Goal: Book appointment/travel/reservation

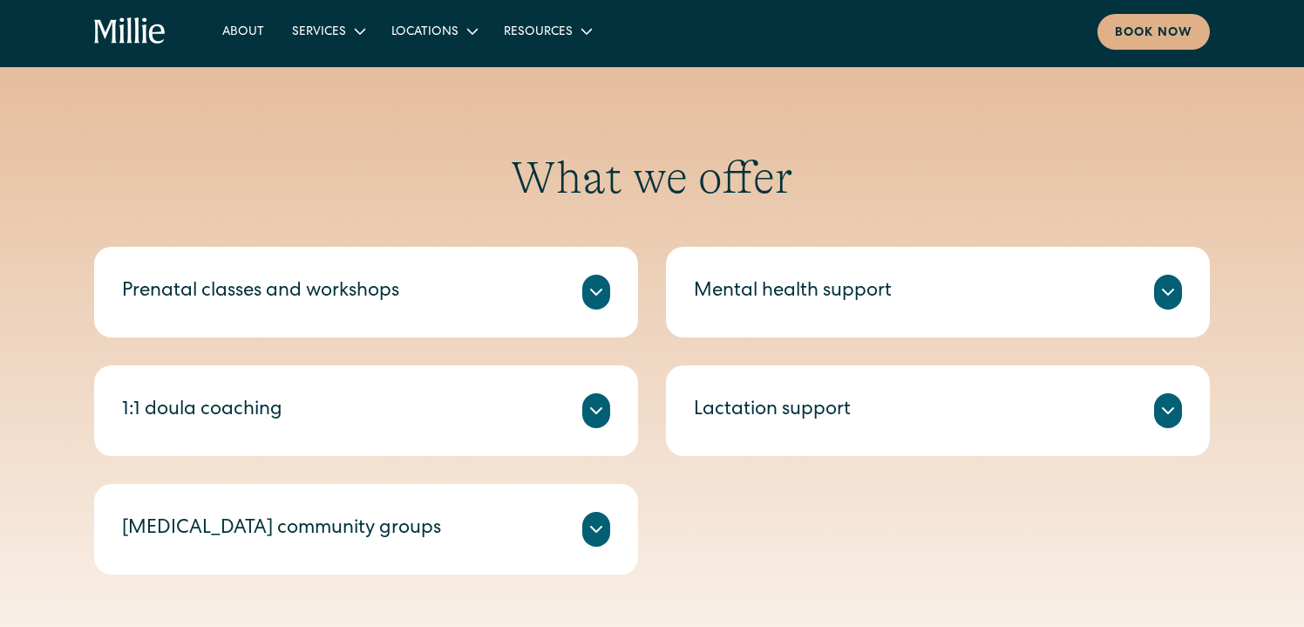
scroll to position [750, 0]
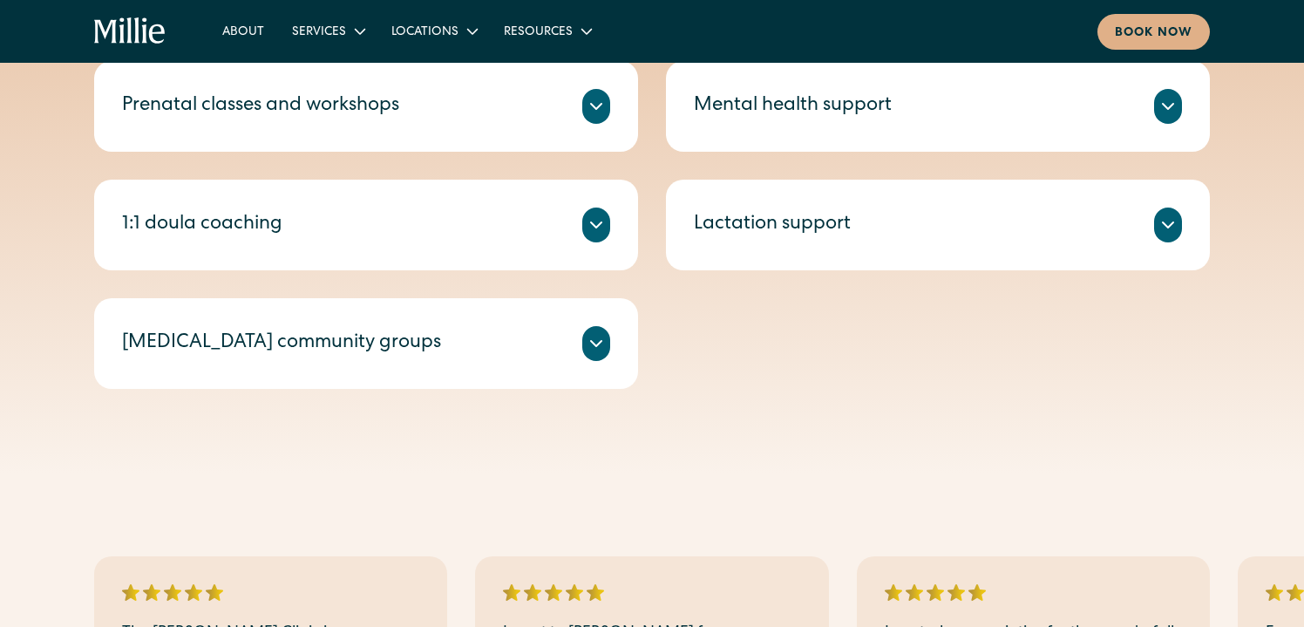
click at [410, 129] on div "Millie’s prenatal classes and workshops help you feel prepared for birth and li…" at bounding box center [366, 127] width 488 height 7
click at [594, 97] on icon at bounding box center [596, 106] width 21 height 21
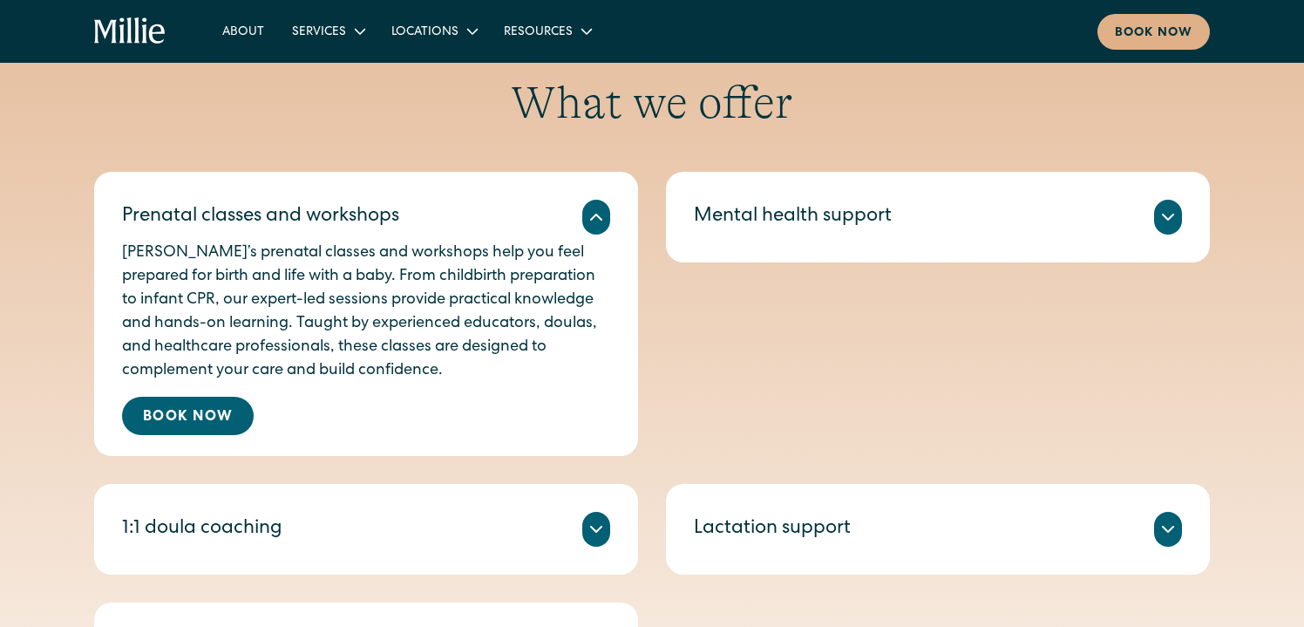
scroll to position [731, 0]
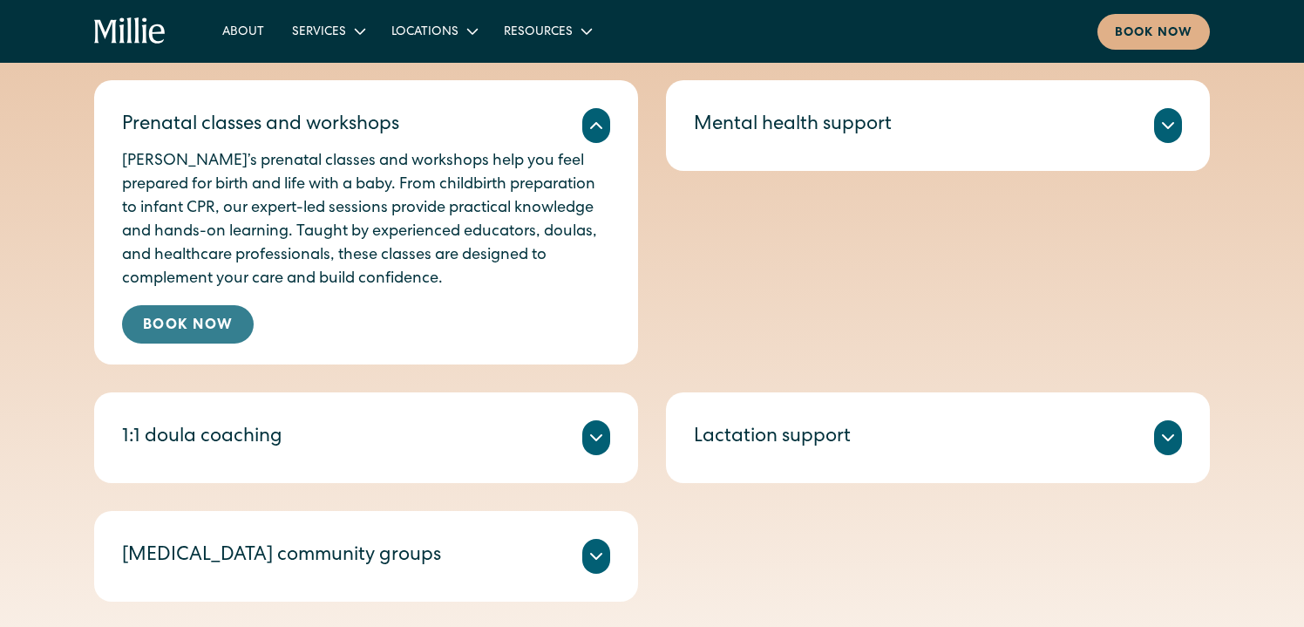
click at [175, 310] on link "Book Now" at bounding box center [188, 324] width 132 height 38
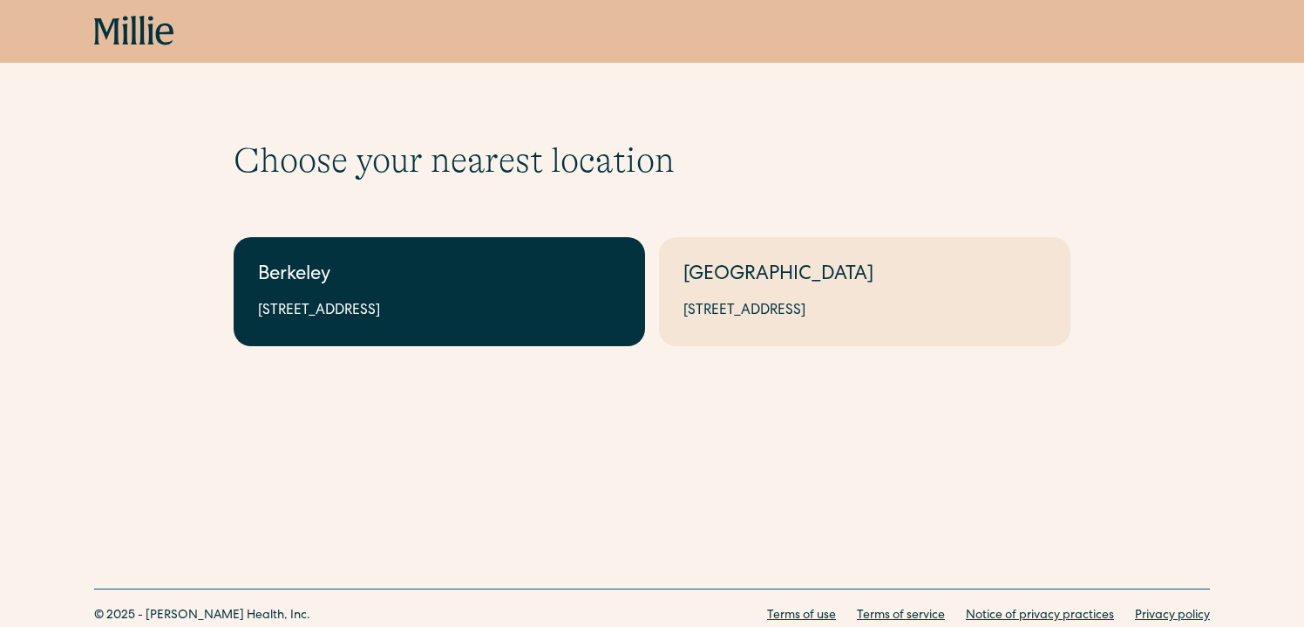
click at [473, 269] on div "Berkeley" at bounding box center [439, 275] width 363 height 29
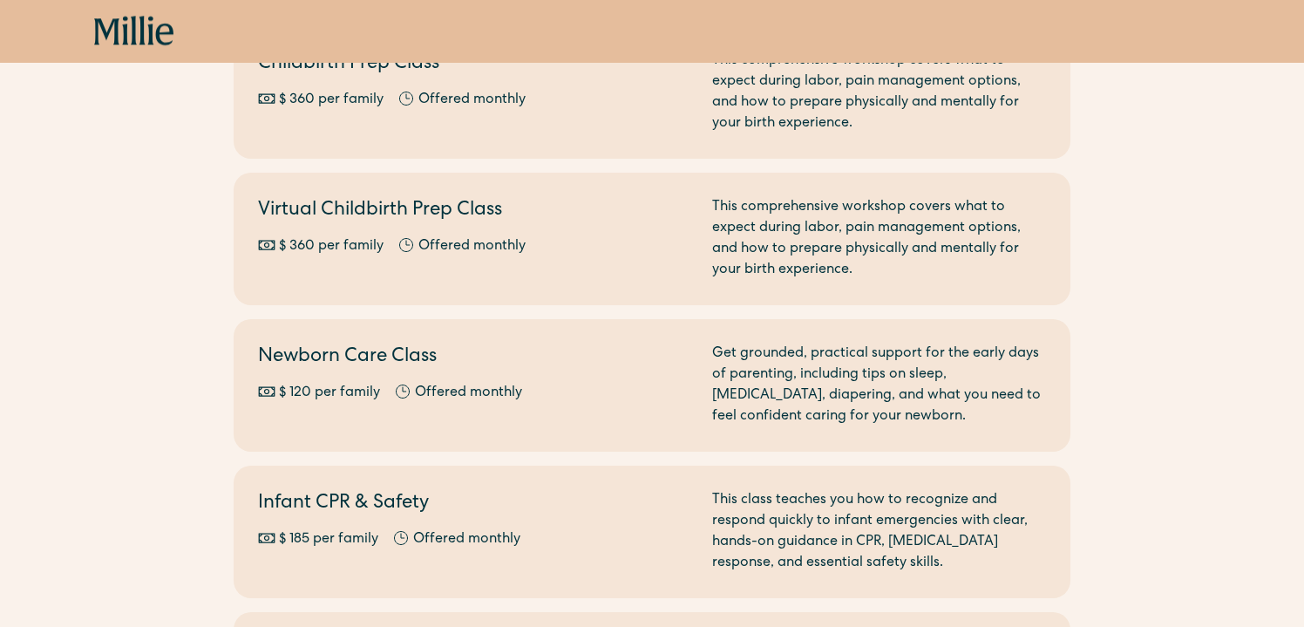
scroll to position [298, 0]
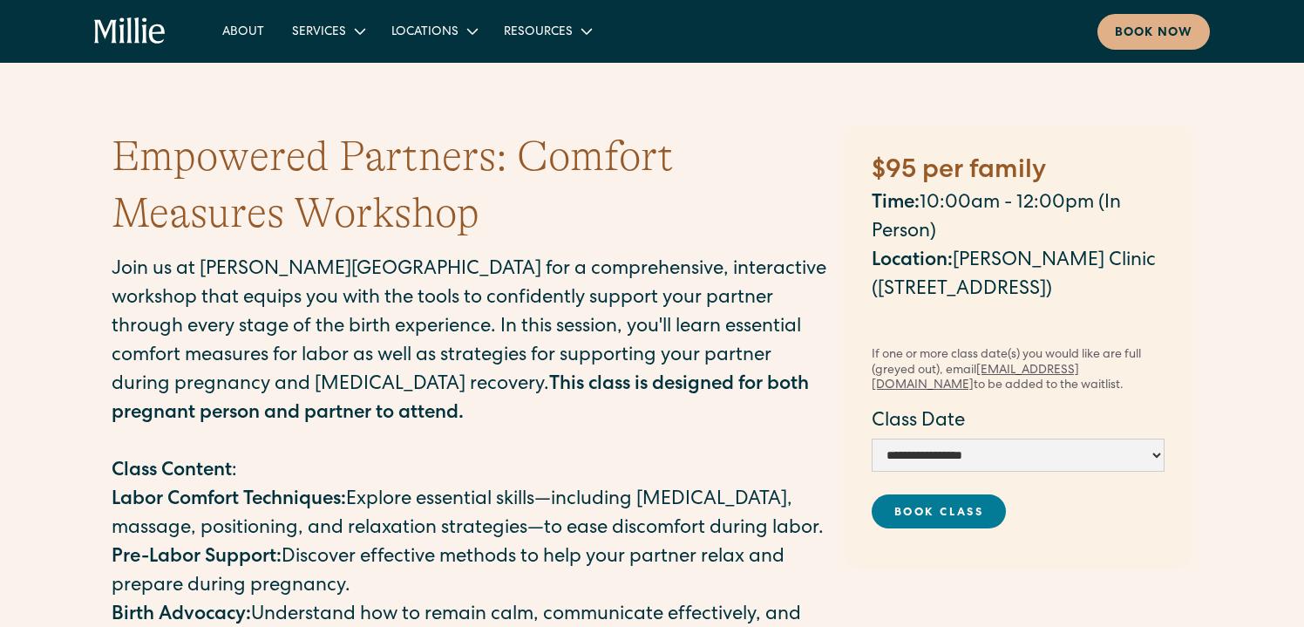
click at [972, 255] on p "Time: 10:00am - 12:00pm (In Person) Location: [PERSON_NAME][GEOGRAPHIC_DATA] ([…" at bounding box center [1017, 247] width 293 height 115
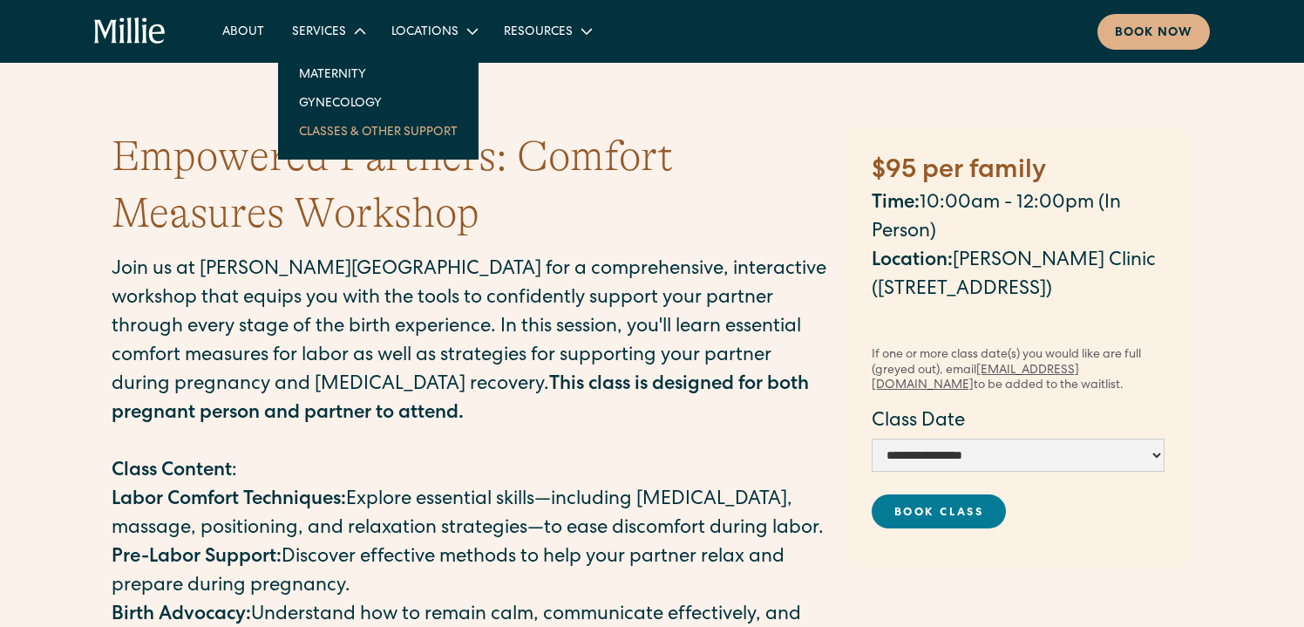
click at [316, 135] on link "Classes & Other Support" at bounding box center [378, 131] width 186 height 29
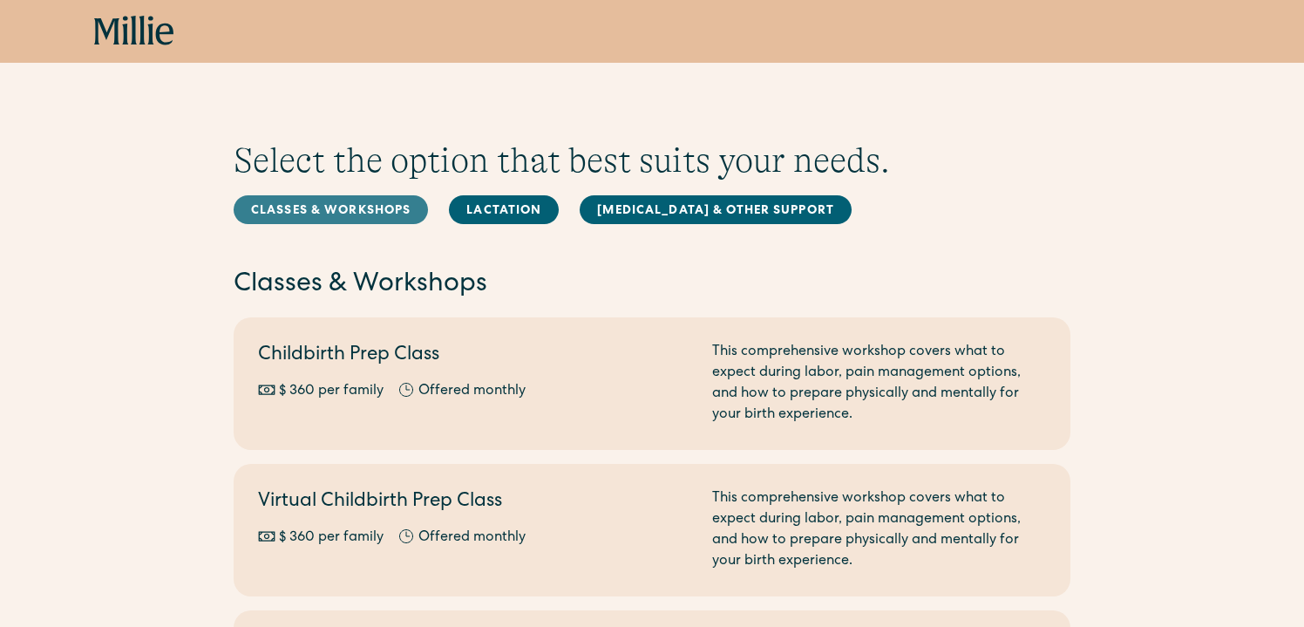
click at [370, 206] on link "Classes & Workshops" at bounding box center [331, 209] width 194 height 29
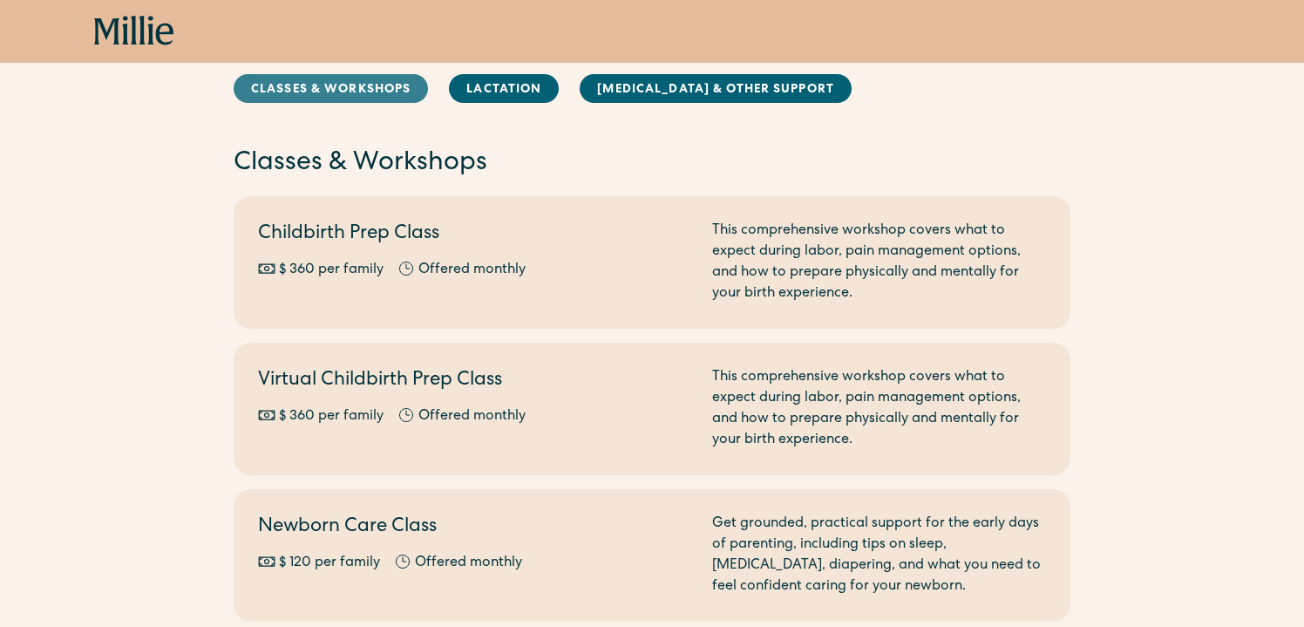
scroll to position [126, 0]
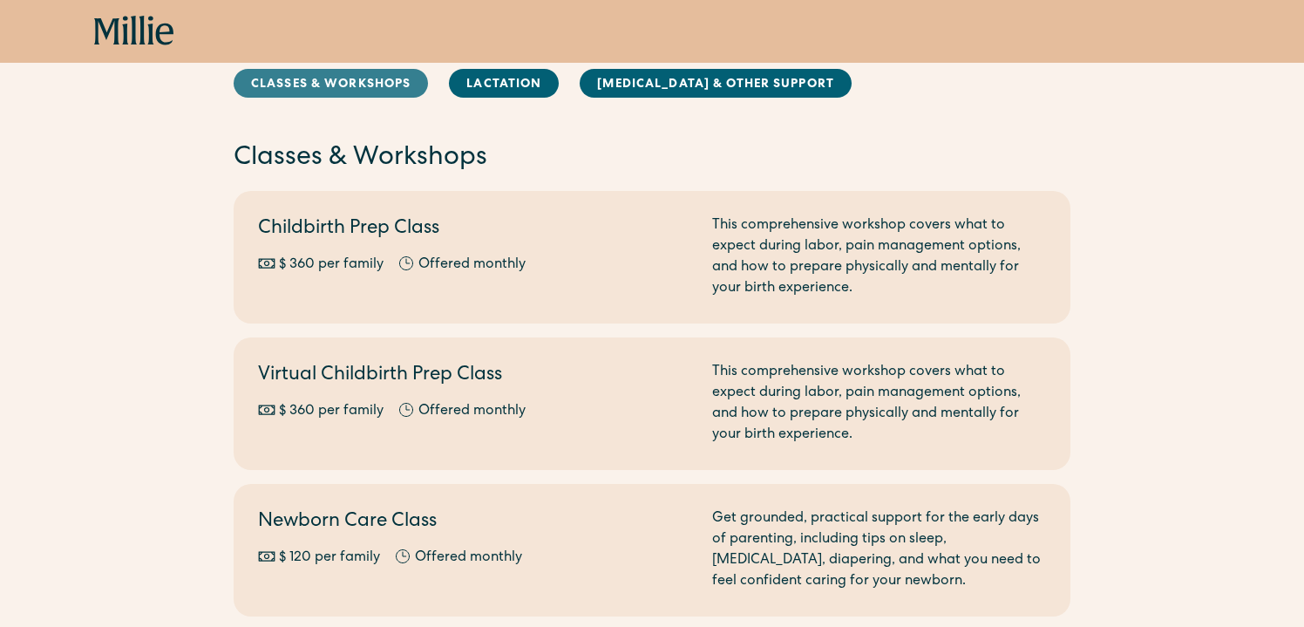
click at [338, 69] on link "Classes & Workshops" at bounding box center [331, 83] width 194 height 29
click at [337, 80] on link "Classes & Workshops" at bounding box center [331, 83] width 194 height 29
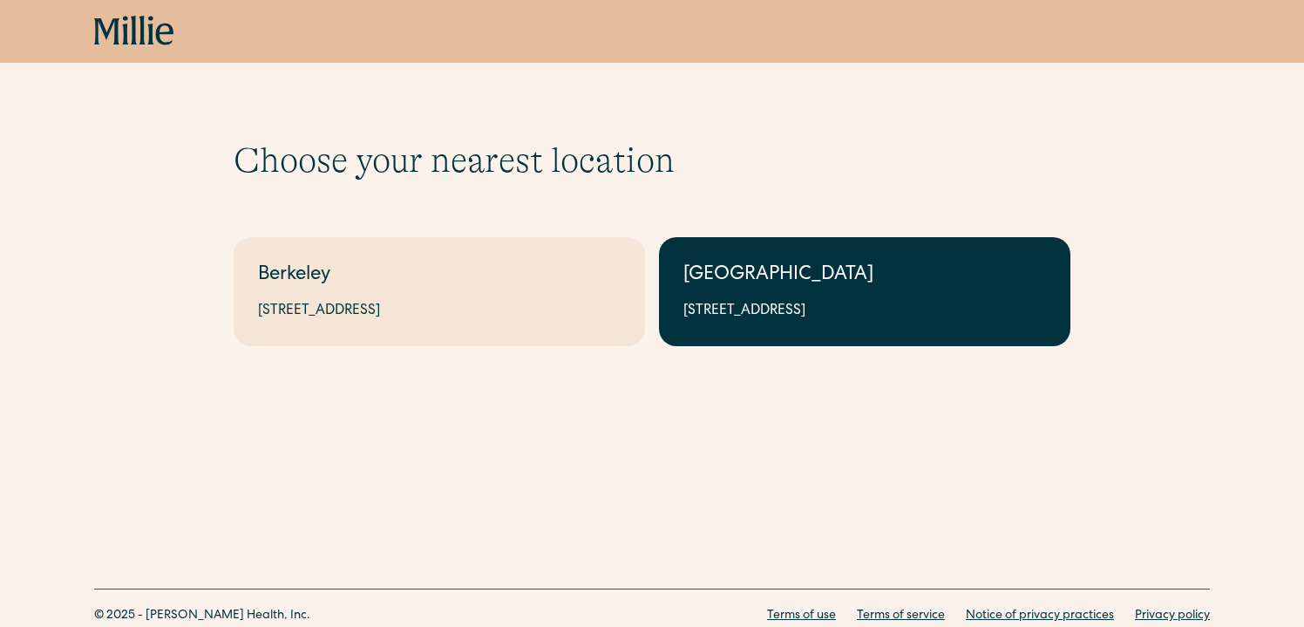
click at [834, 319] on div "1471 Saratoga Ave, Suite 101, San Jose, CA 95129" at bounding box center [864, 311] width 363 height 21
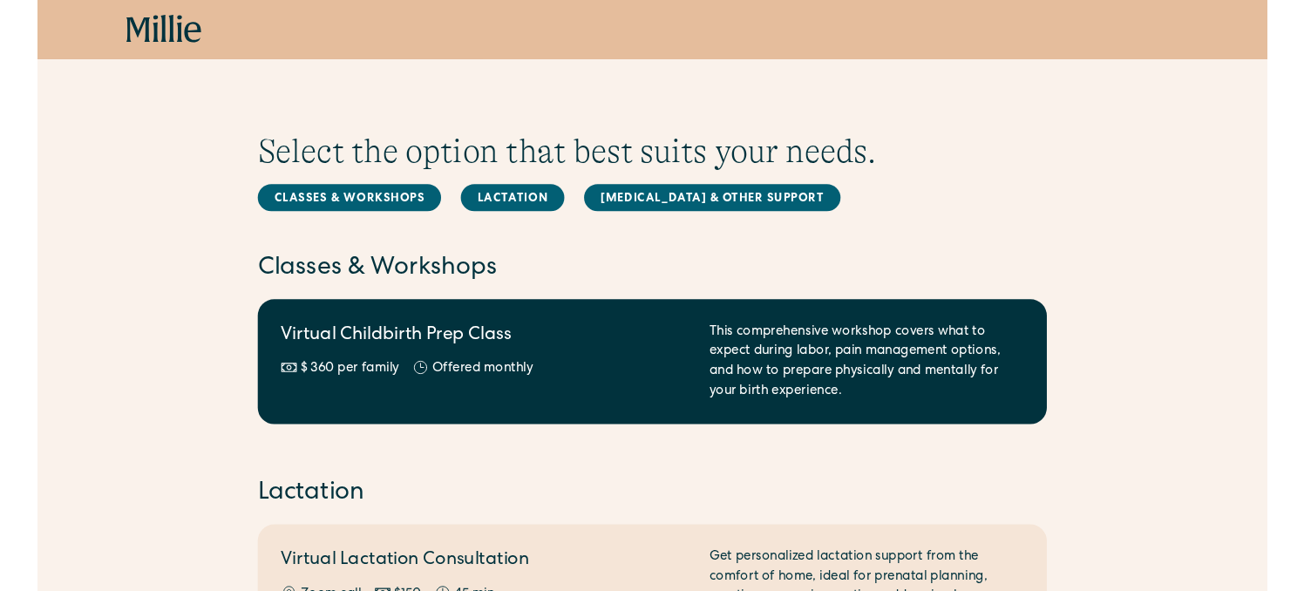
scroll to position [21, 0]
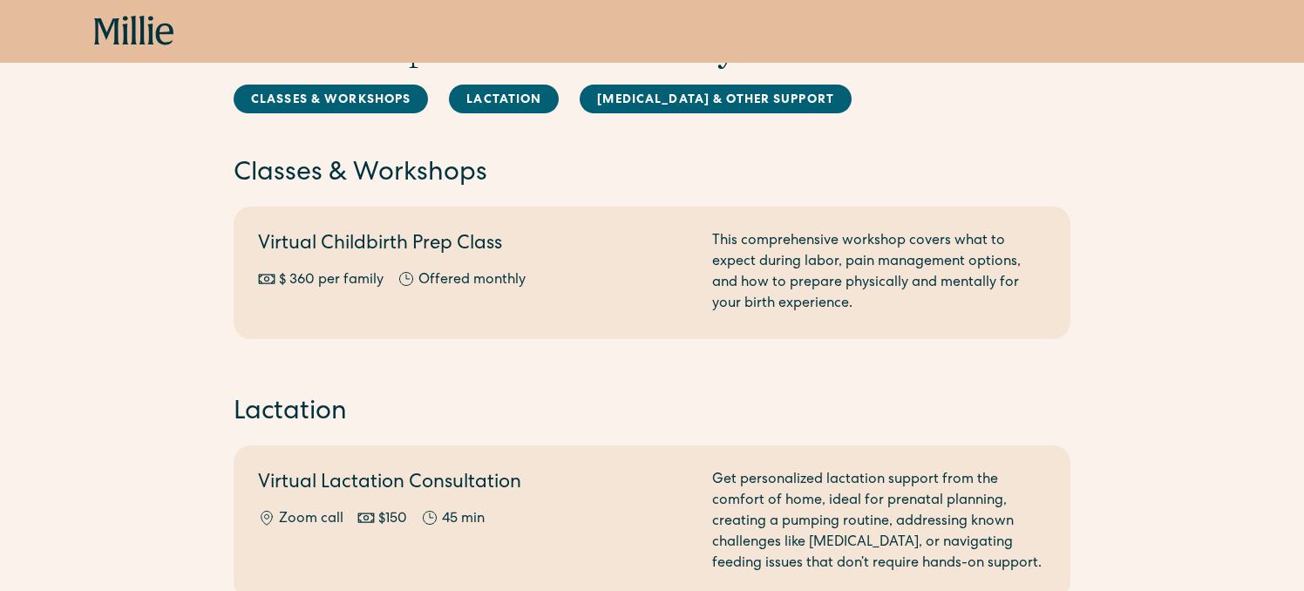
scroll to position [112, 0]
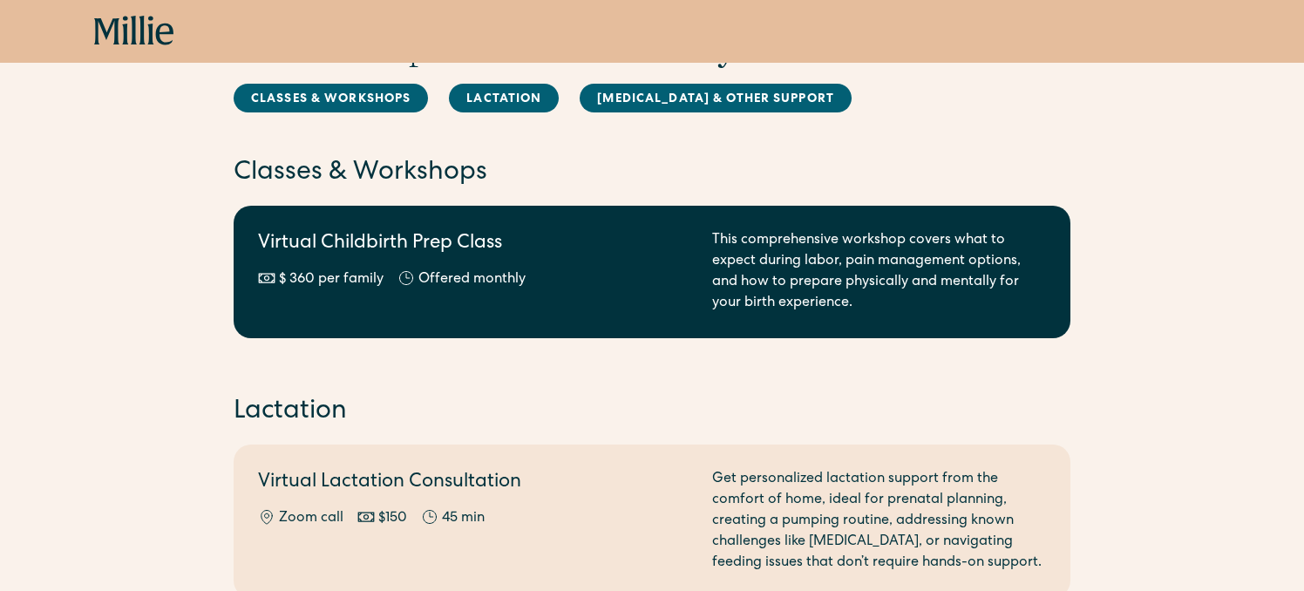
click at [634, 275] on div "$ 360 per family Offered monthly Every other month" at bounding box center [474, 279] width 433 height 21
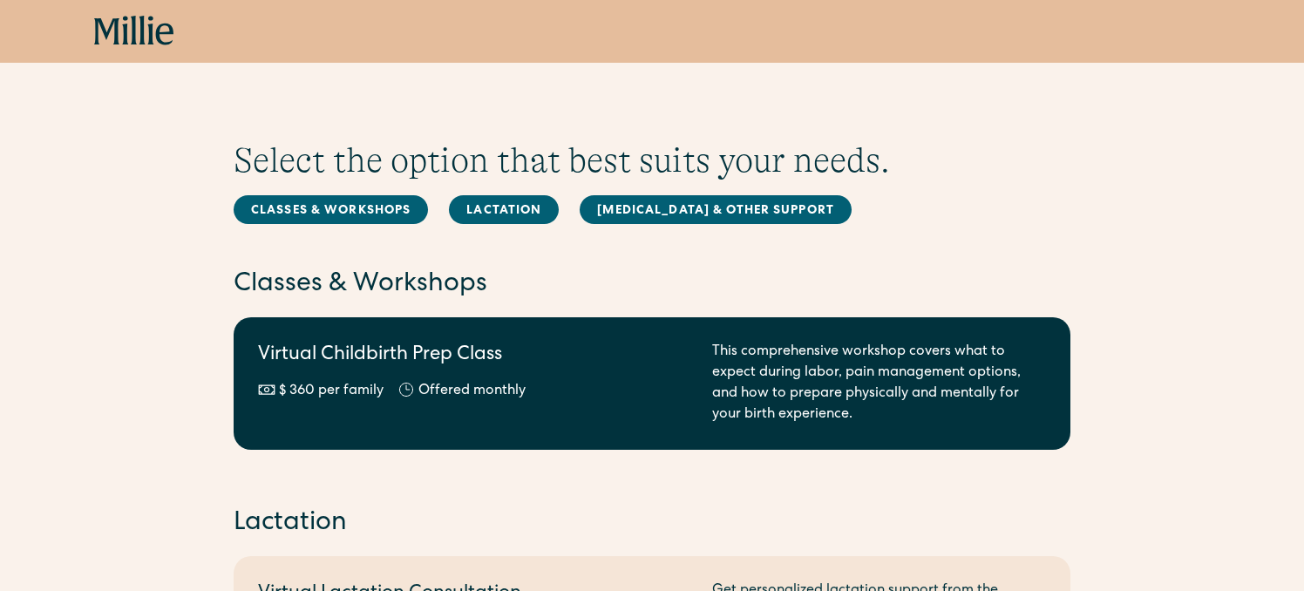
scroll to position [112, 0]
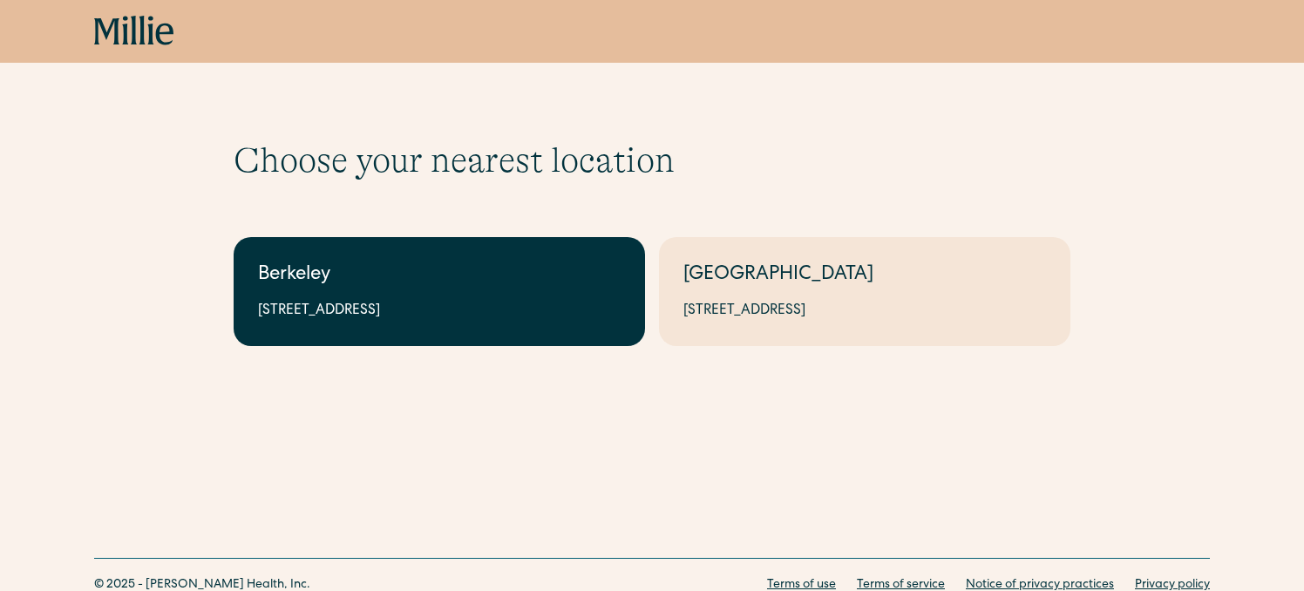
click at [476, 277] on div "Berkeley" at bounding box center [439, 275] width 363 height 29
